Goal: Task Accomplishment & Management: Use online tool/utility

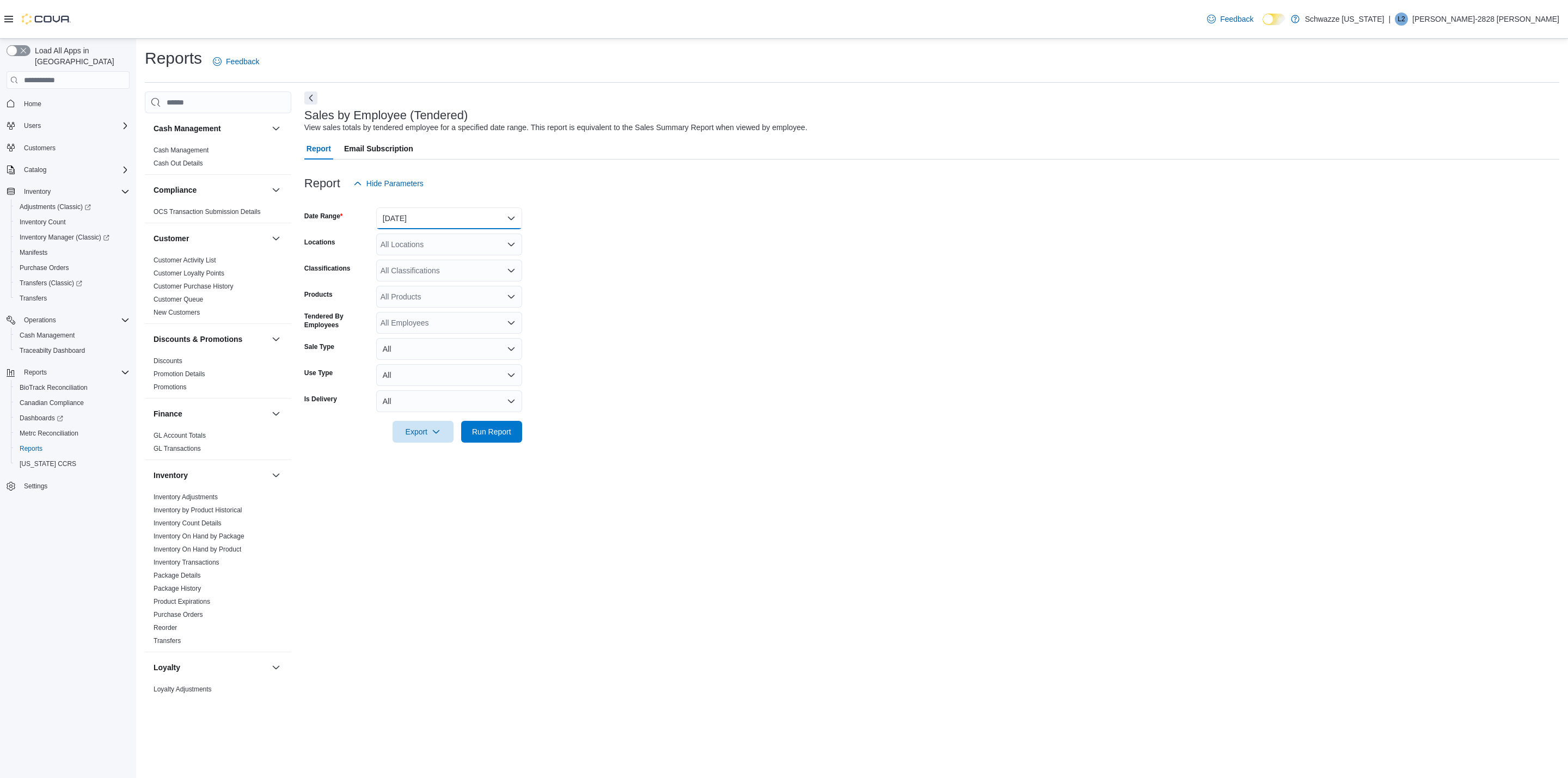
click at [443, 222] on button "[DATE]" at bounding box center [449, 218] width 146 height 21
click at [436, 262] on span "[DATE]" at bounding box center [455, 261] width 124 height 13
click at [414, 244] on div "All Locations" at bounding box center [449, 244] width 146 height 21
type input "**"
click at [448, 282] on span "RGO15 [GEOGRAPHIC_DATA]" at bounding box center [458, 278] width 107 height 11
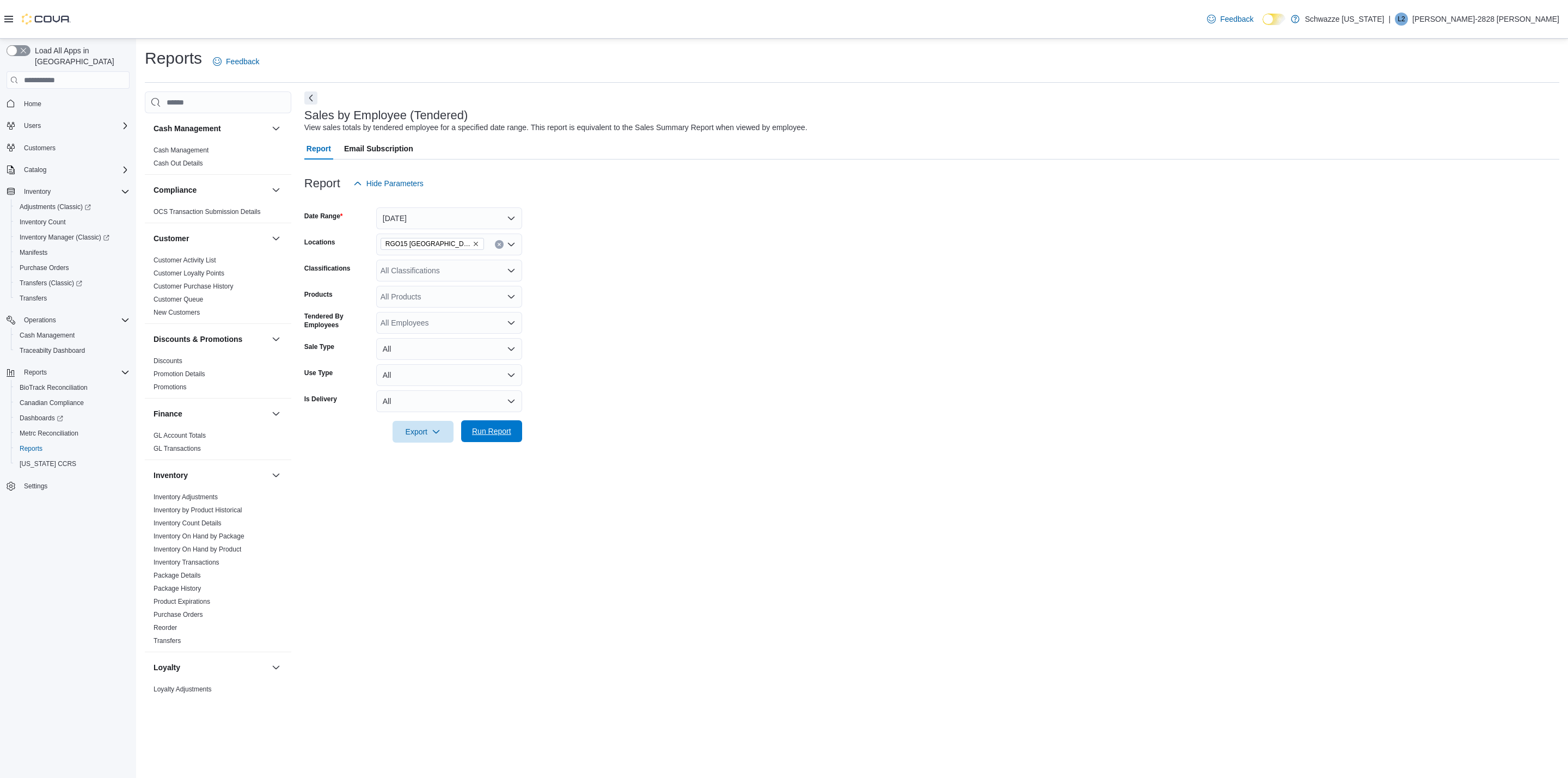
click at [495, 429] on span "Run Report" at bounding box center [491, 431] width 39 height 11
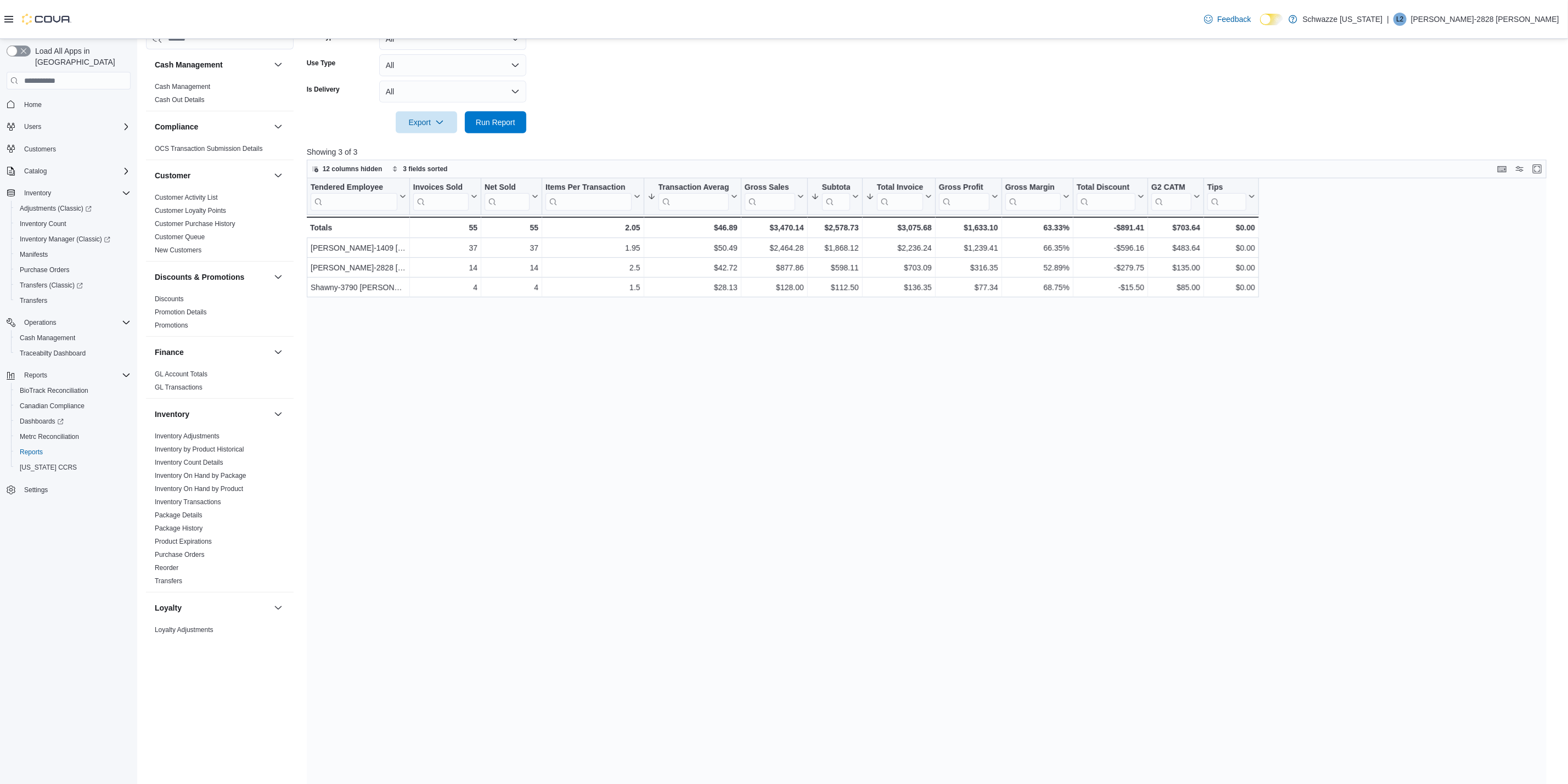
scroll to position [324, 0]
